Goal: Information Seeking & Learning: Learn about a topic

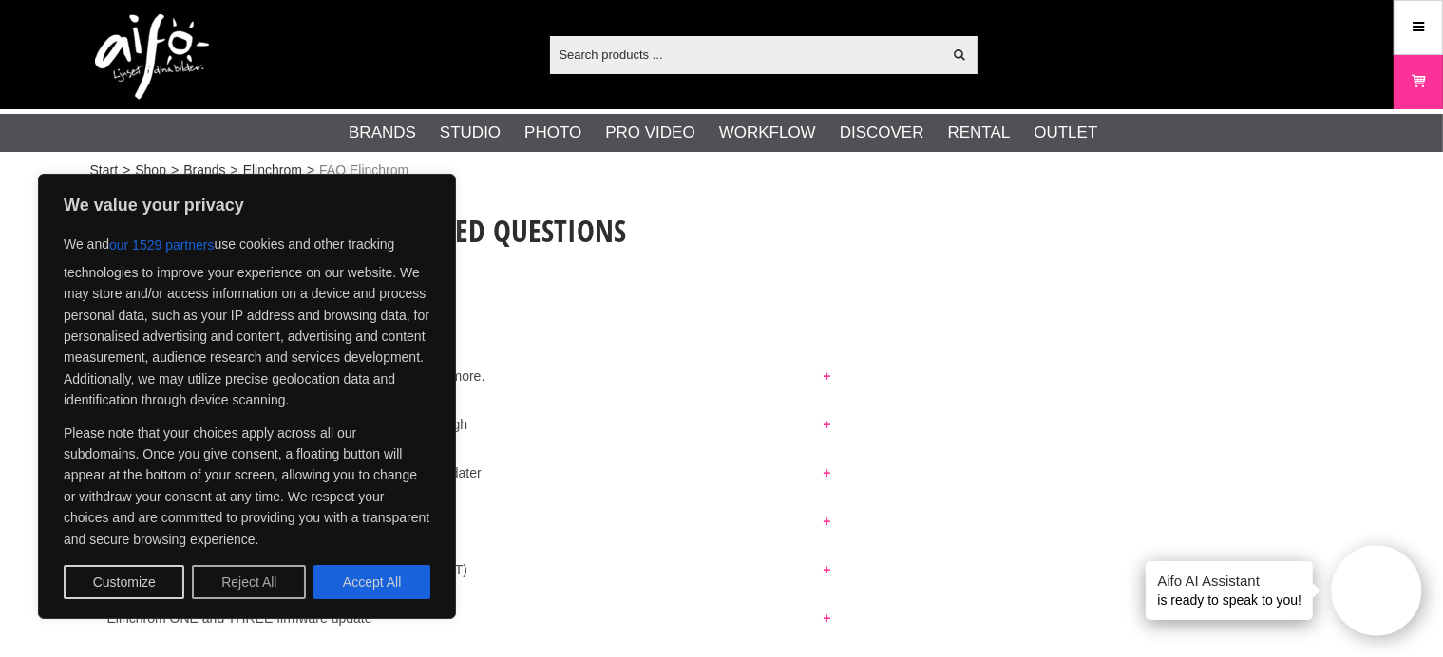
click at [265, 580] on button "Reject All" at bounding box center [249, 582] width 114 height 34
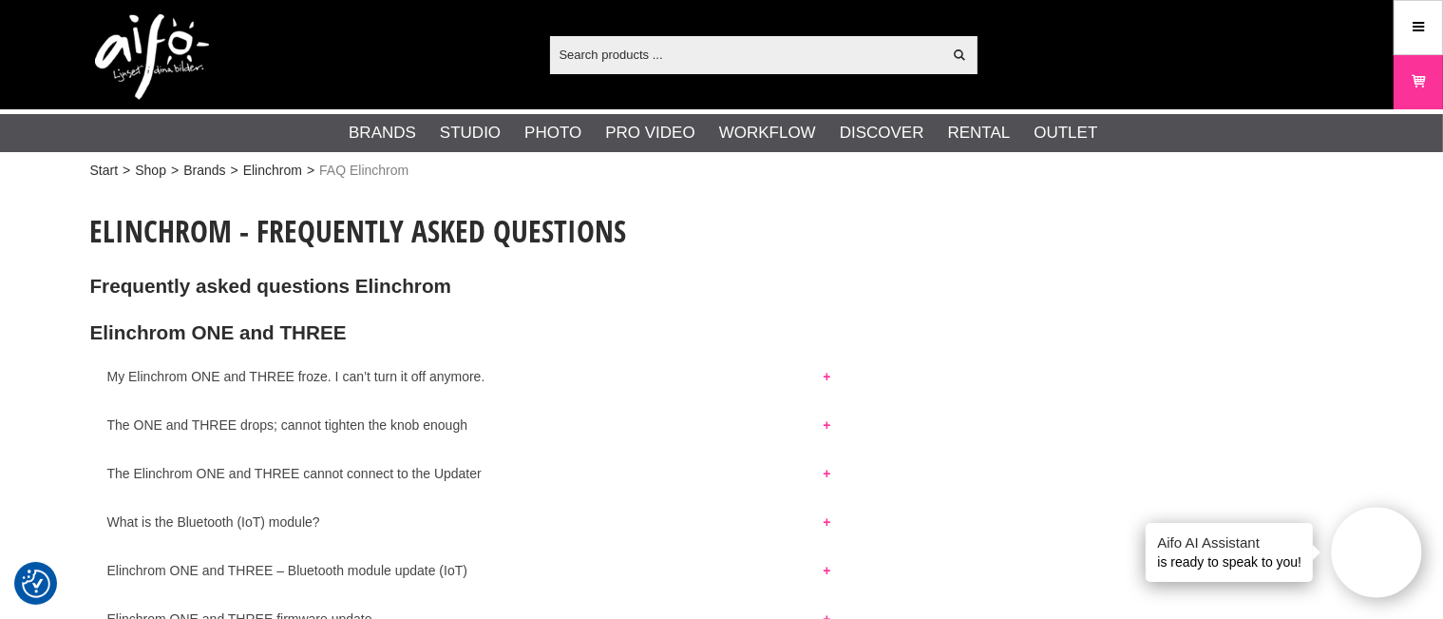
scroll to position [2618, 0]
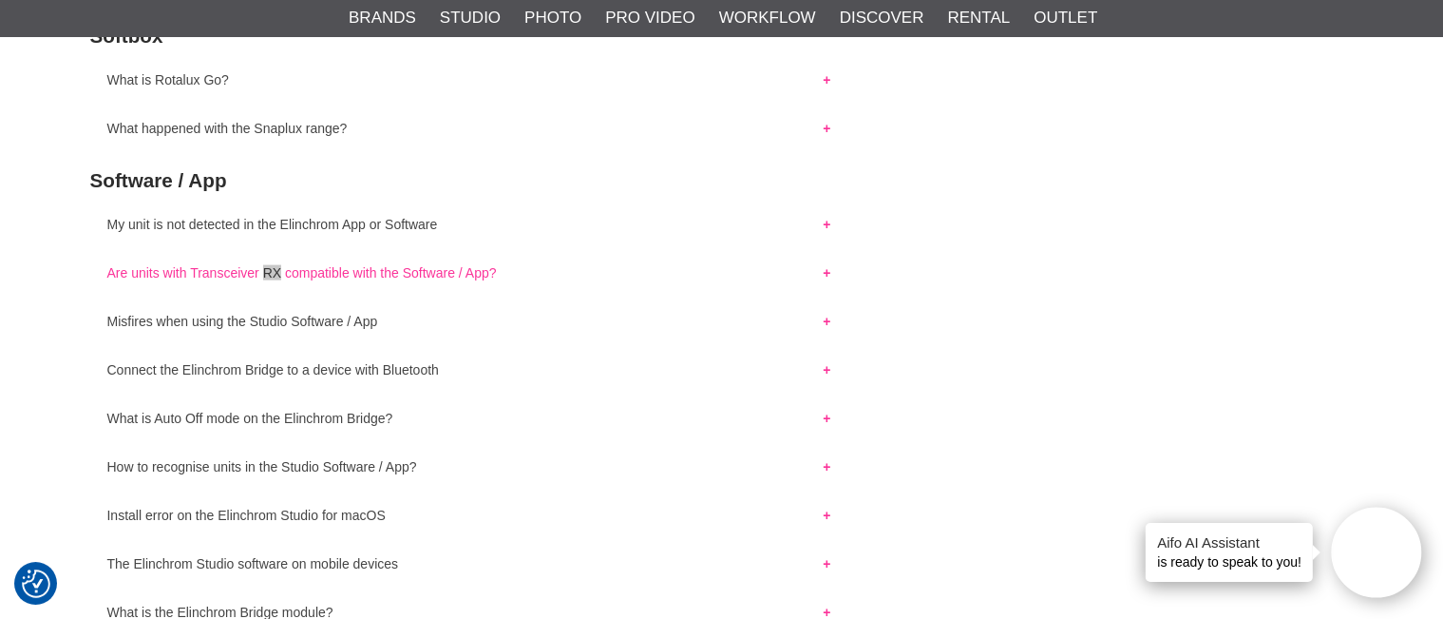
click at [437, 280] on button "Are units with Transceiver RX compatible with the Software / App?" at bounding box center [469, 268] width 758 height 25
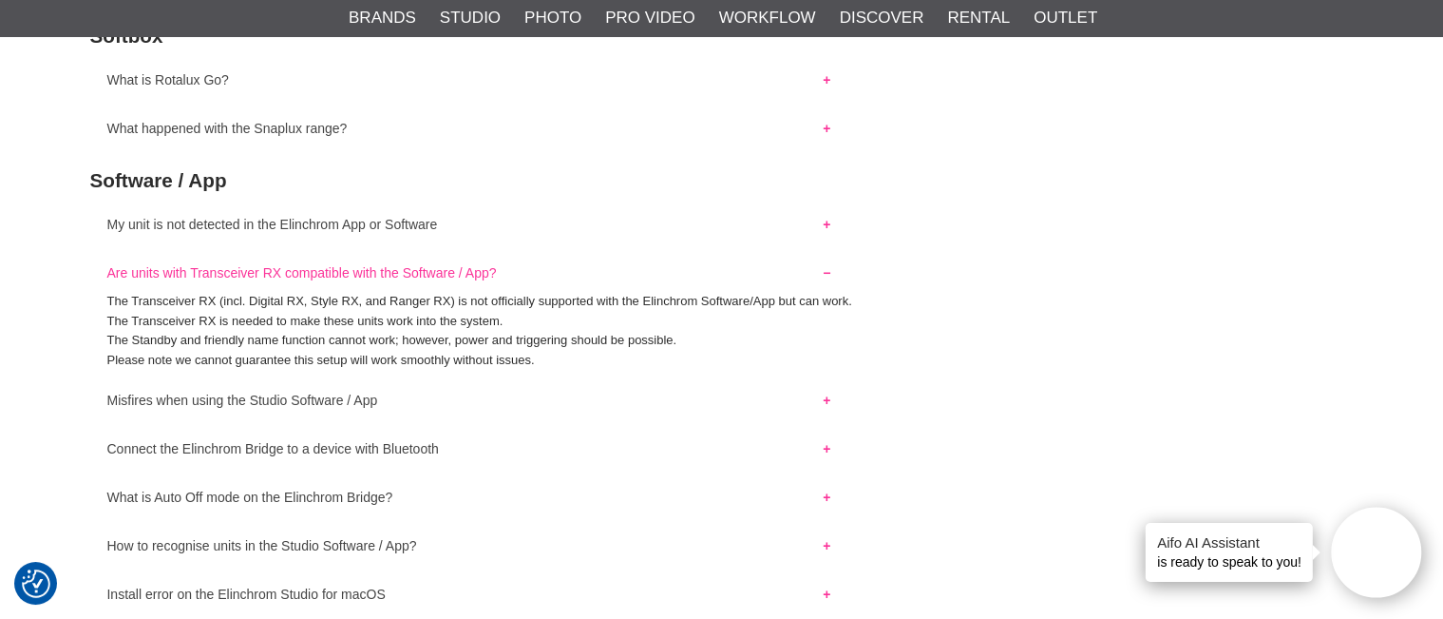
click at [422, 312] on p "The Transceiver RX (incl. Digital RX, Style RX, and Ranger RX) is not officiall…" at bounding box center [721, 302] width 1229 height 20
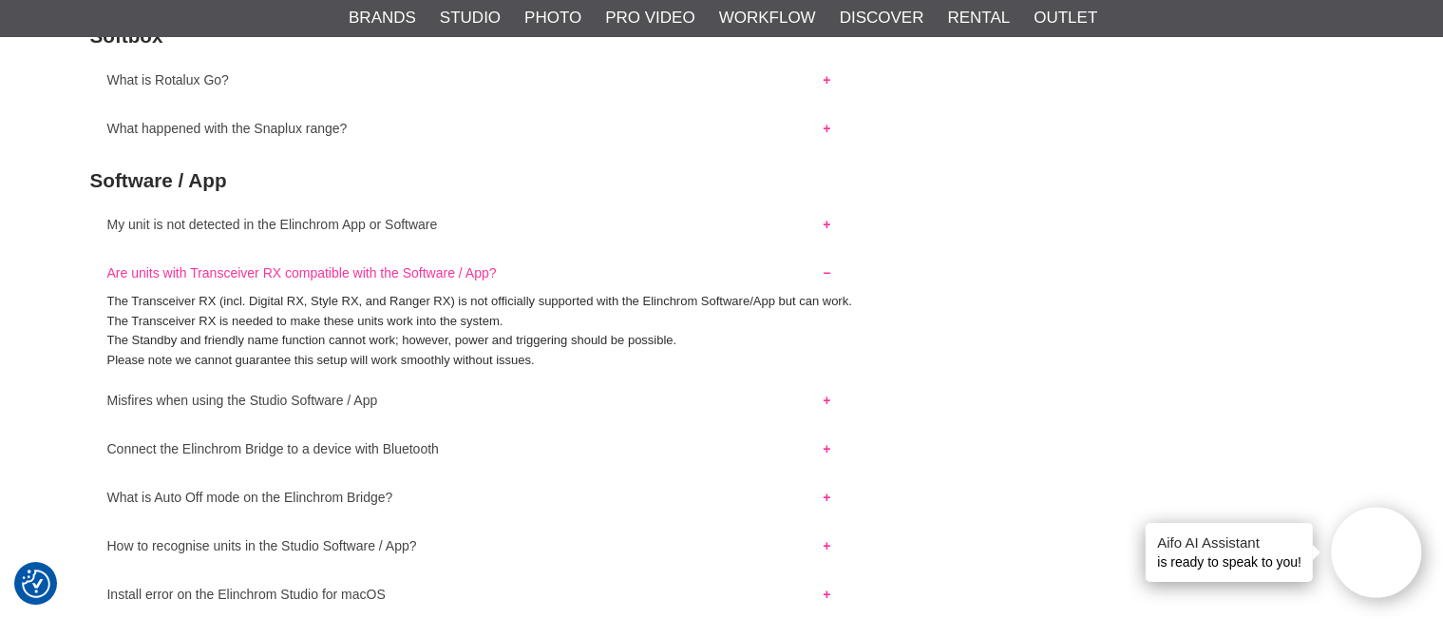
click at [422, 312] on p "The Transceiver RX (incl. Digital RX, Style RX, and Ranger RX) is not officiall…" at bounding box center [721, 302] width 1229 height 20
click at [397, 360] on p "The Transceiver RX is needed to make these units work into the system. The Stan…" at bounding box center [721, 341] width 1229 height 59
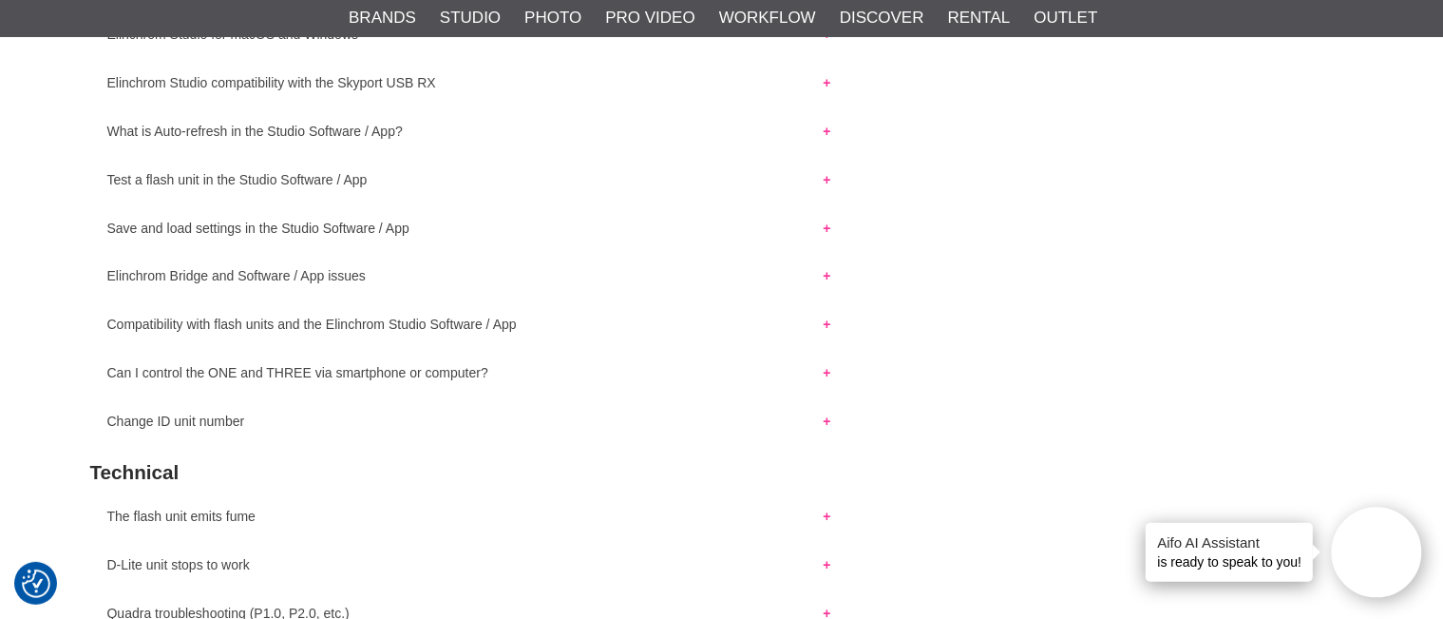
scroll to position [3366, 0]
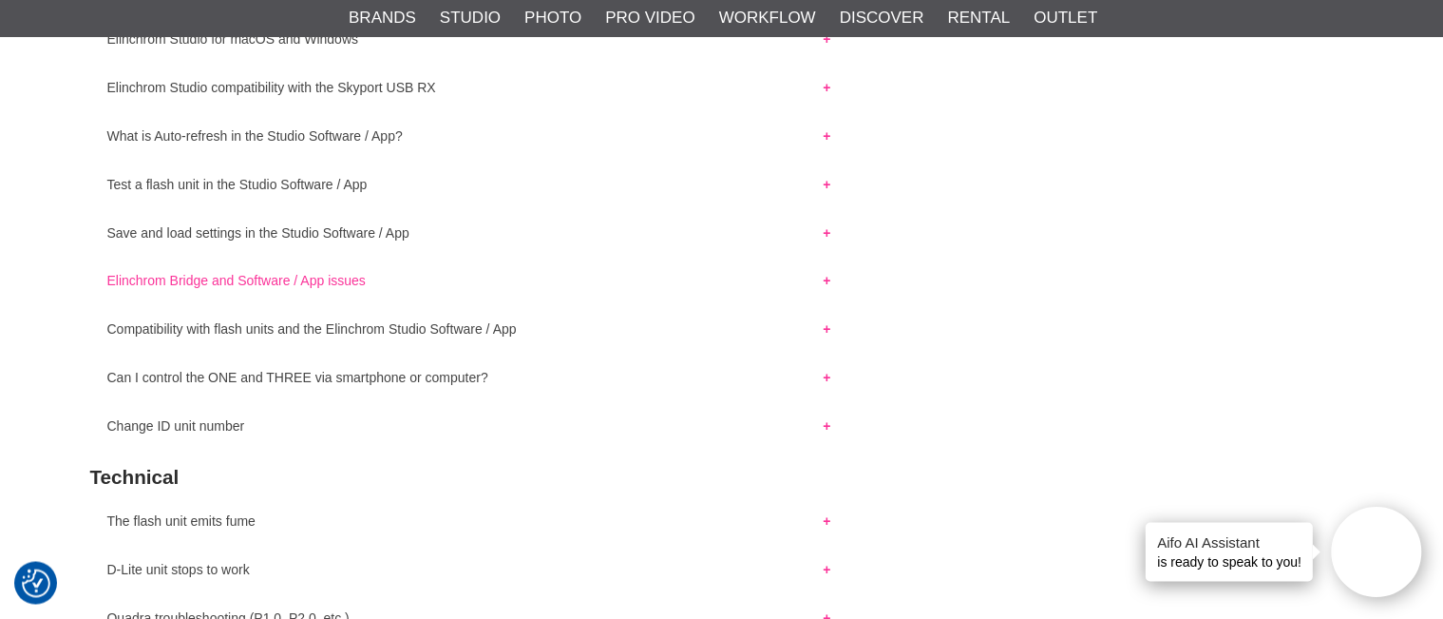
click at [350, 289] on button "Elinchrom Bridge and Software / App issues" at bounding box center [469, 276] width 758 height 25
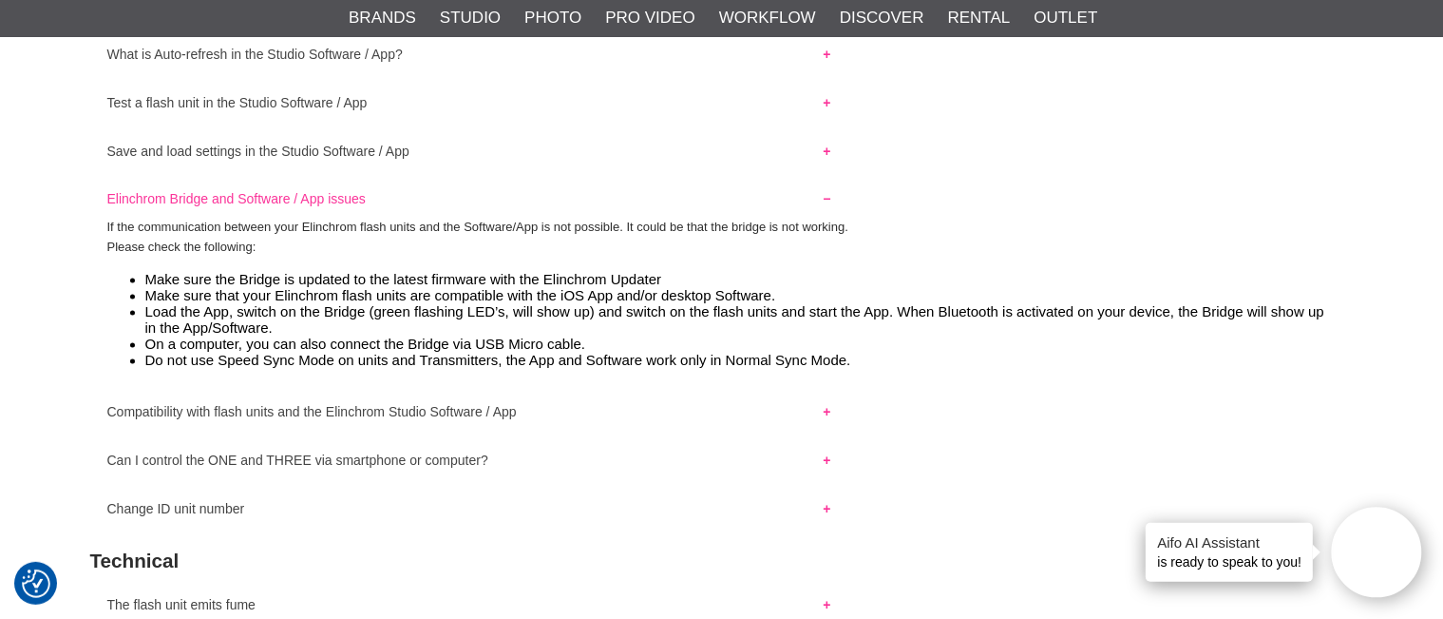
scroll to position [3472, 0]
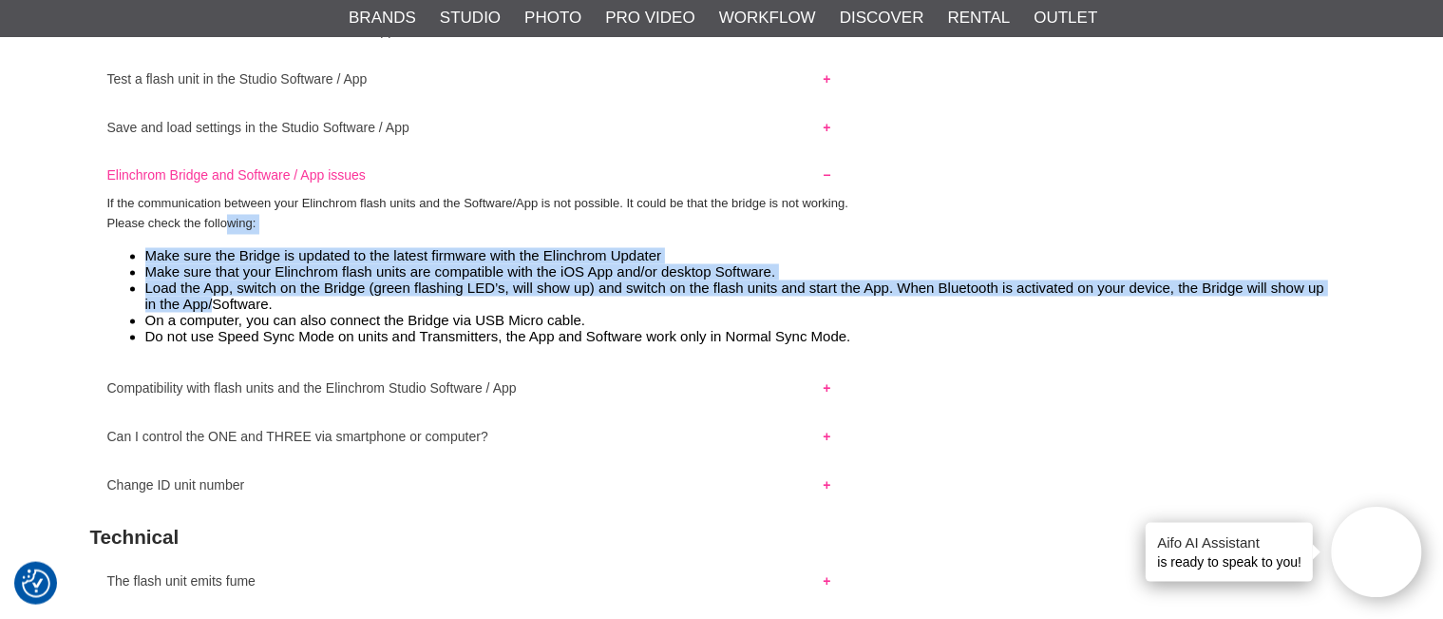
drag, startPoint x: 225, startPoint y: 276, endPoint x: 215, endPoint y: 356, distance: 81.4
click at [215, 356] on div "If the communication between your Elinchrom flash units and the Software/App is…" at bounding box center [722, 277] width 1264 height 165
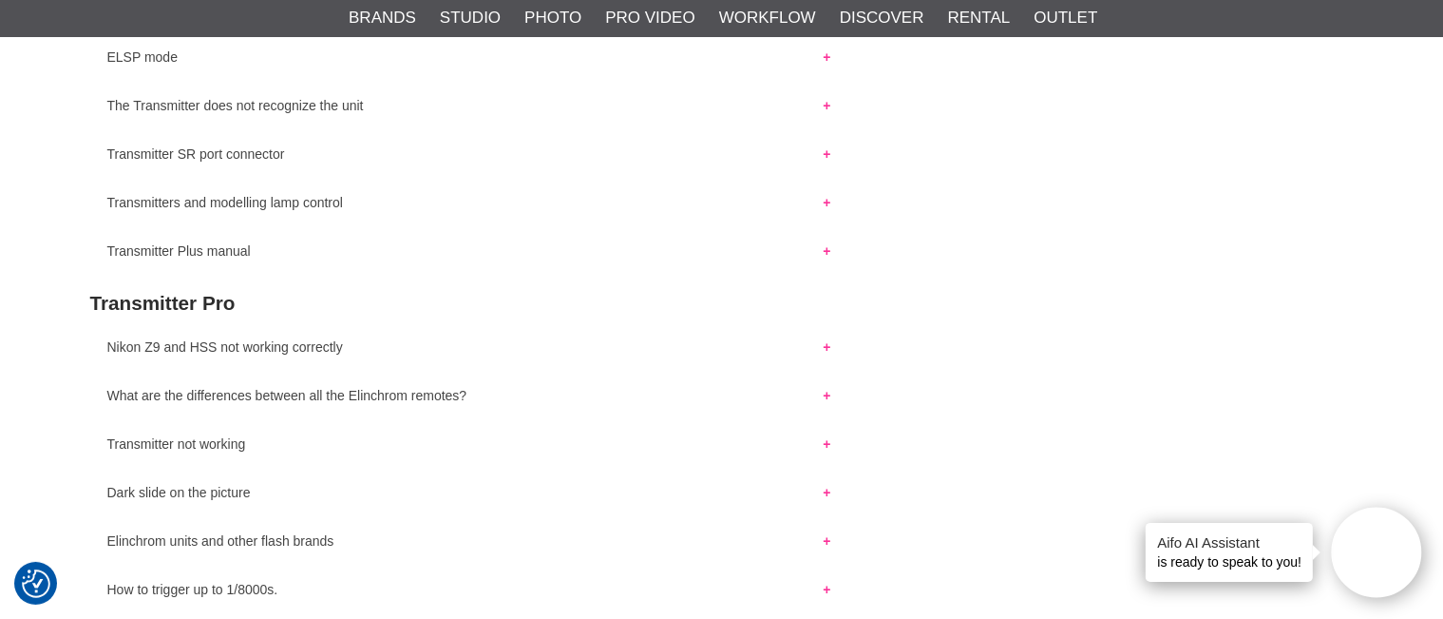
scroll to position [5646, 0]
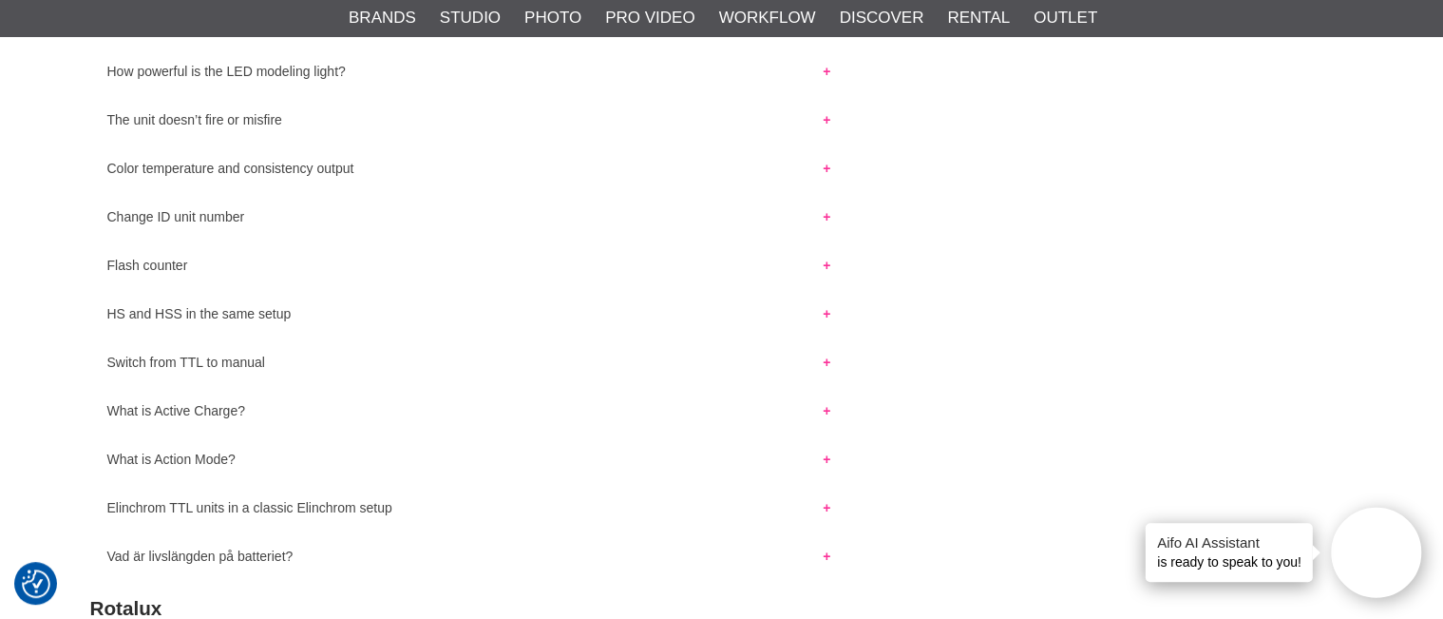
scroll to position [2524, 0]
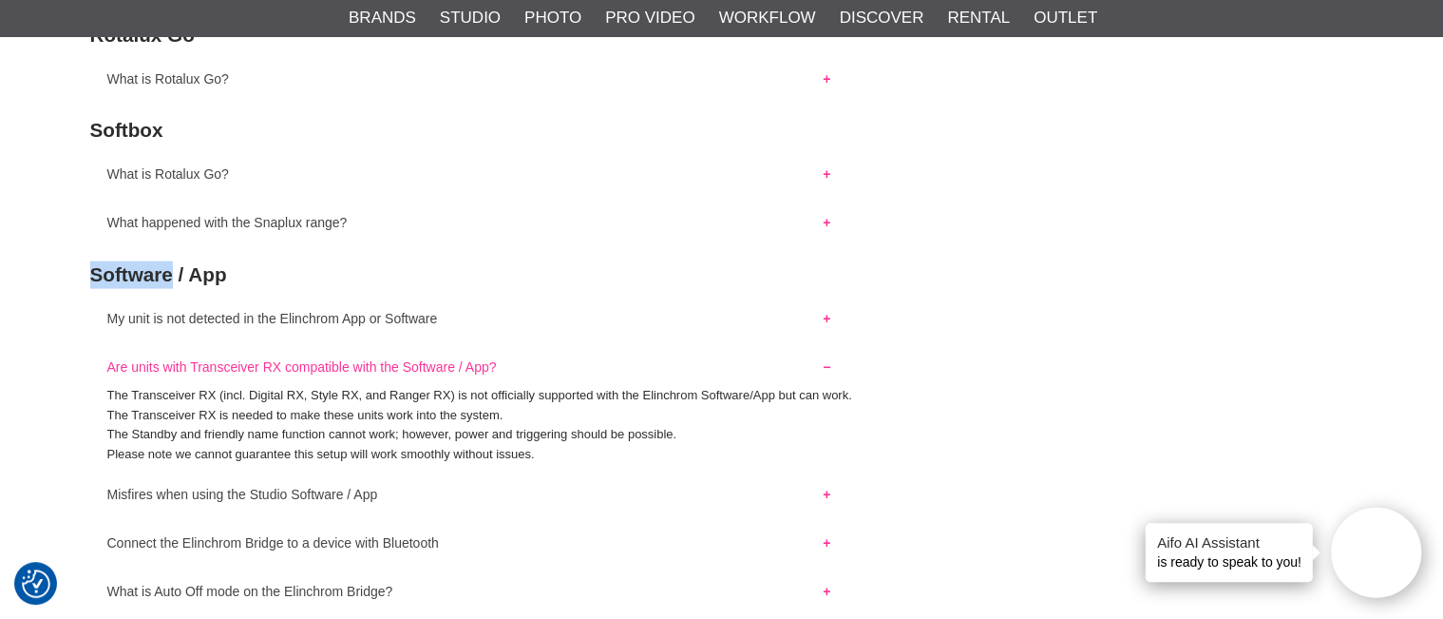
click at [361, 373] on button "Are units with Transceiver RX compatible with the Software / App?" at bounding box center [469, 361] width 758 height 25
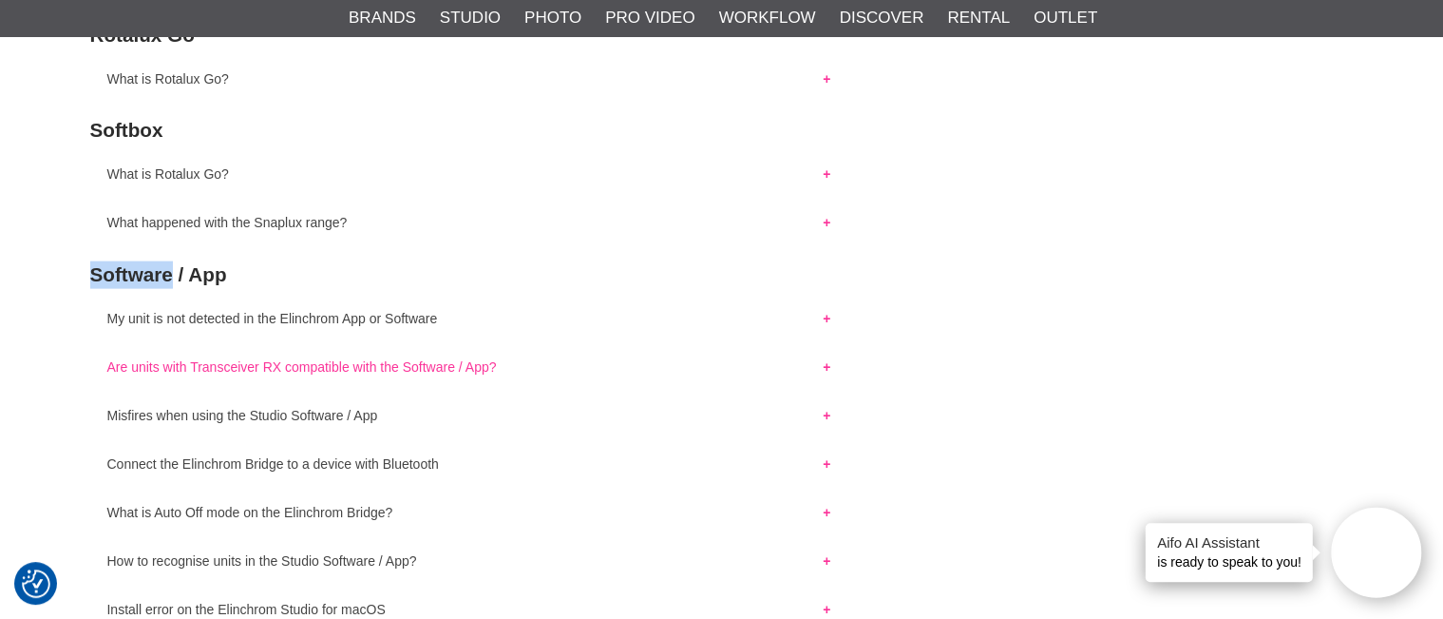
click at [361, 373] on button "Are units with Transceiver RX compatible with the Software / App?" at bounding box center [469, 361] width 758 height 25
